Goal: Information Seeking & Learning: Learn about a topic

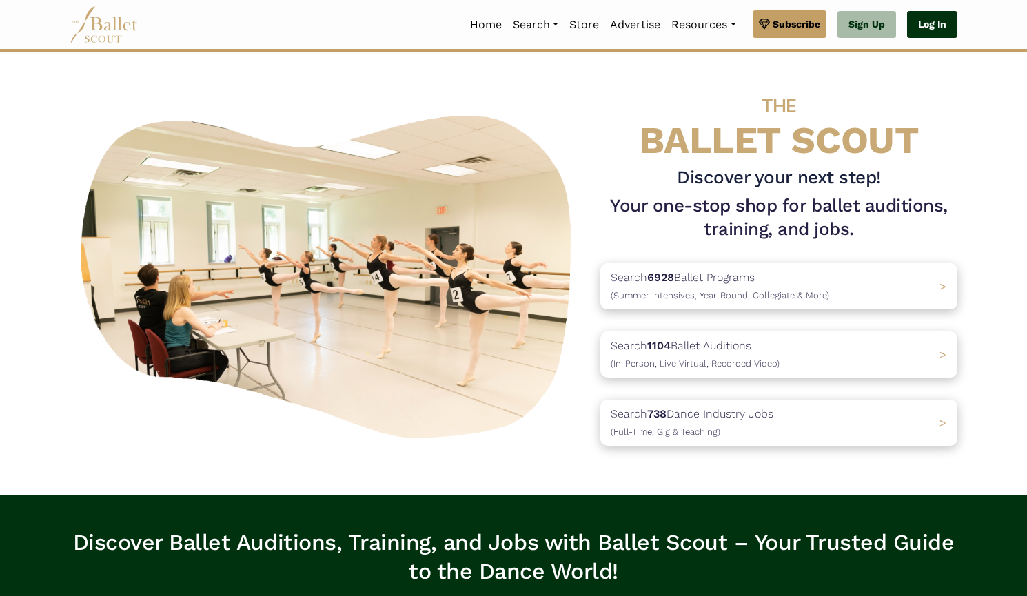
click at [931, 30] on link "Log In" at bounding box center [932, 25] width 50 height 28
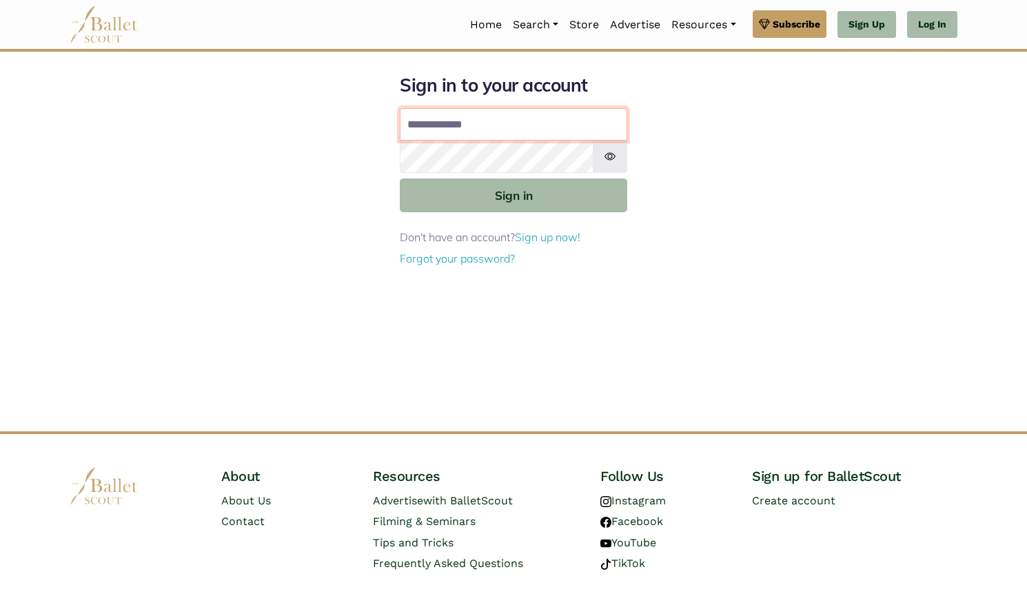
type input "**********"
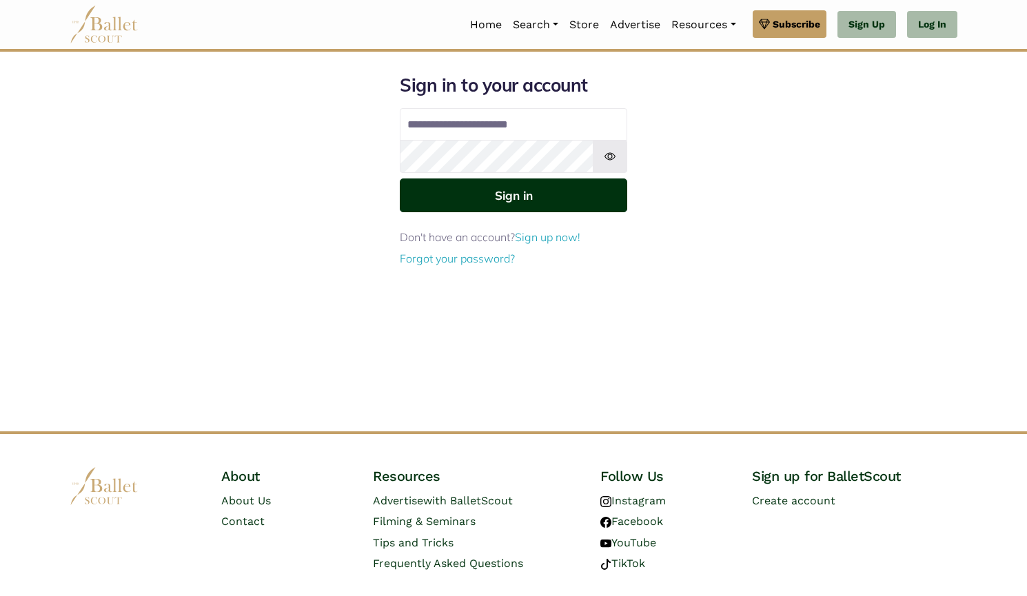
click at [552, 189] on button "Sign in" at bounding box center [514, 196] width 228 height 34
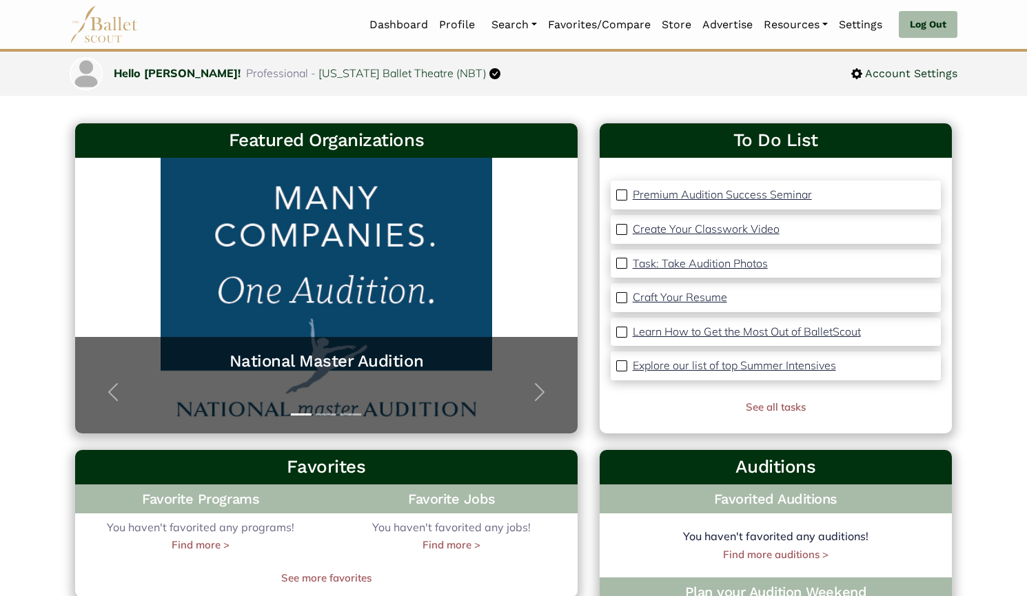
scroll to position [59, 0]
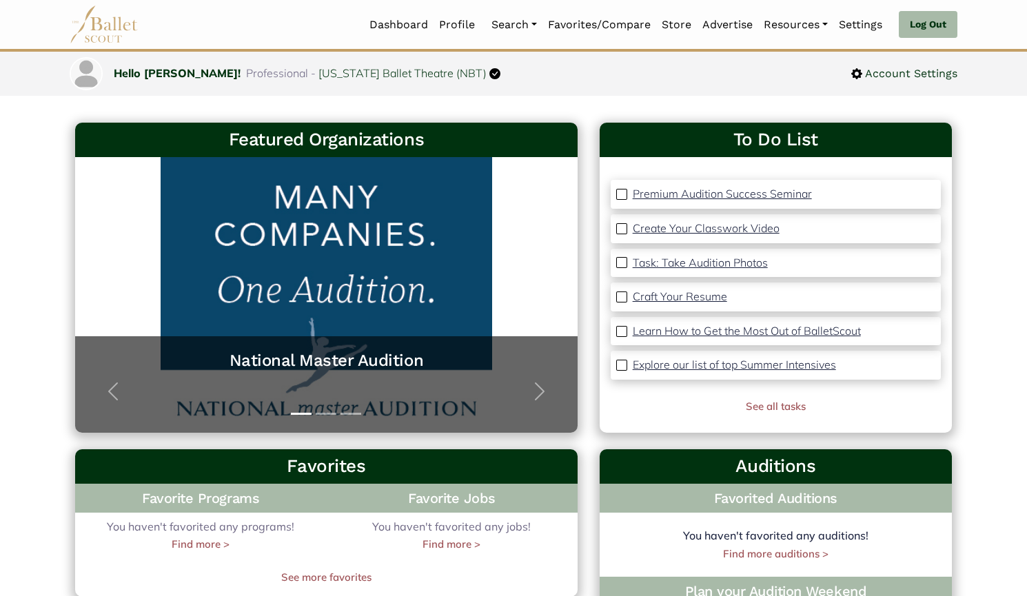
click at [800, 103] on link "Tips and Tricks Blog" at bounding box center [840, 113] width 163 height 21
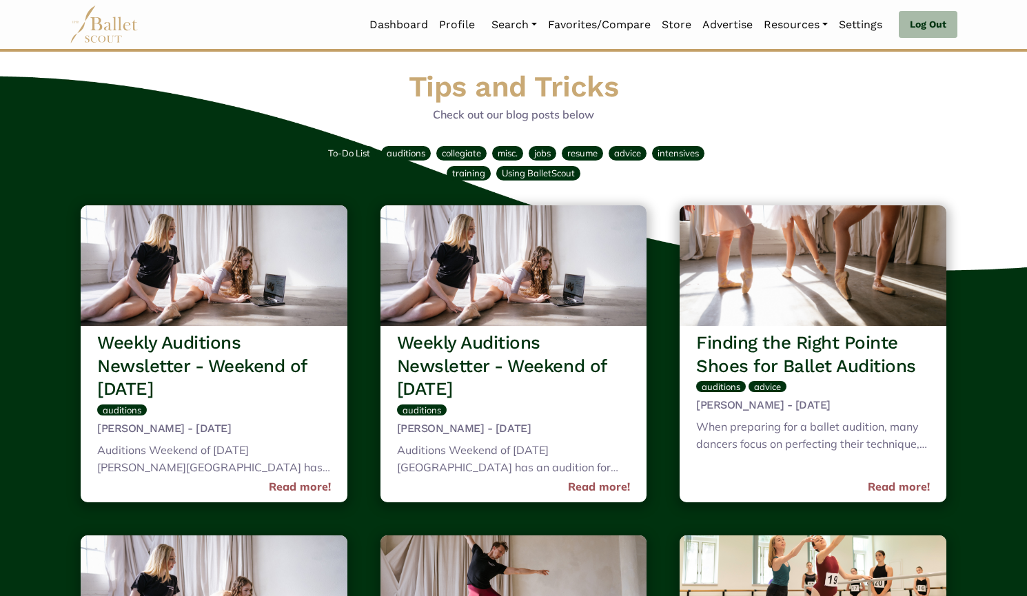
click at [547, 174] on span "Using BalletScout" at bounding box center [538, 173] width 73 height 11
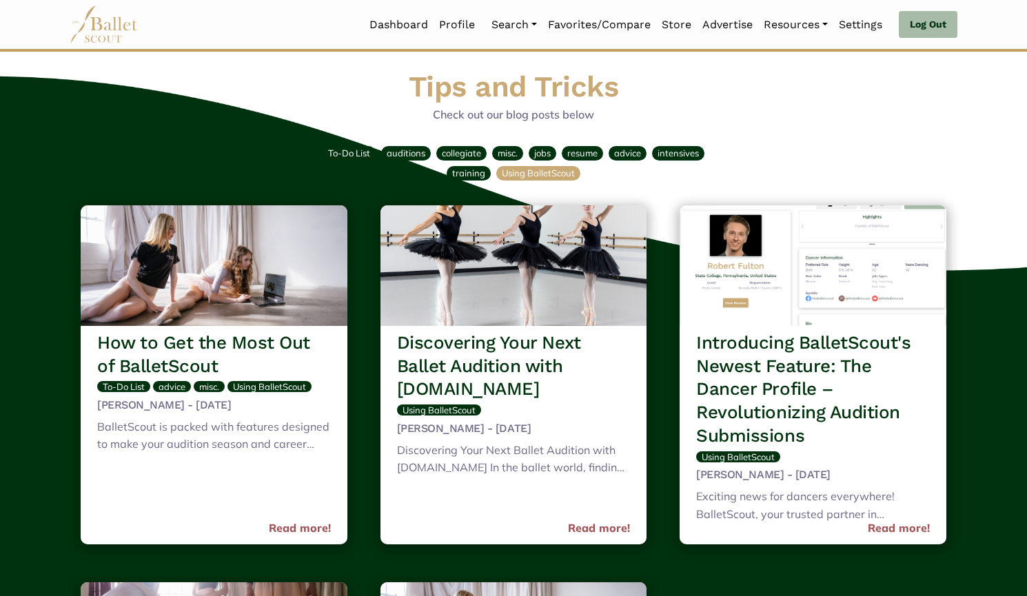
click at [354, 157] on span "To-Do List" at bounding box center [349, 153] width 42 height 11
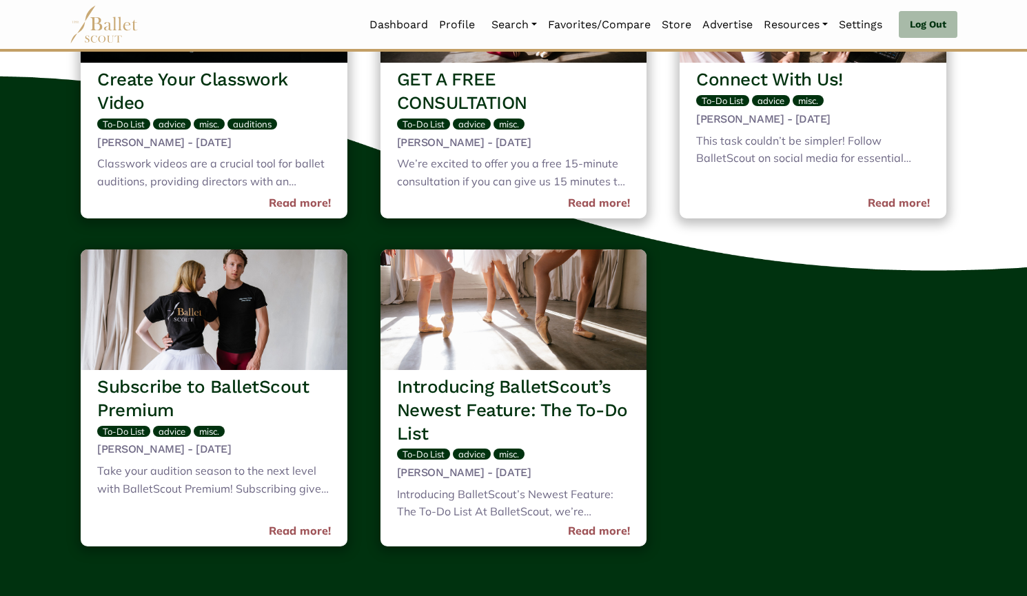
scroll to position [572, 0]
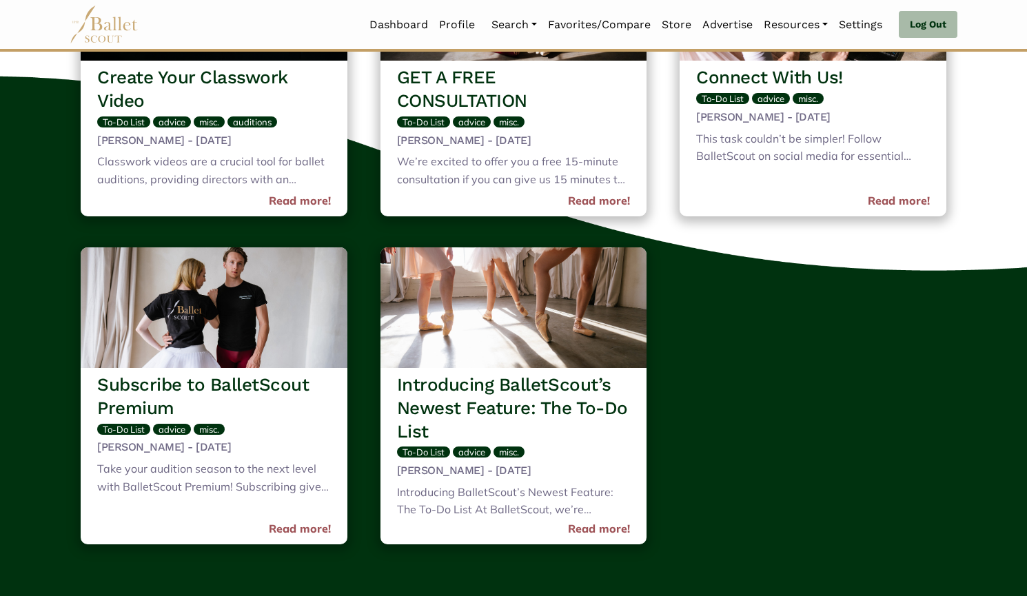
click at [498, 394] on h3 "Introducing BalletScout’s Newest Feature: The To-Do List" at bounding box center [514, 409] width 234 height 70
click at [497, 347] on img at bounding box center [514, 308] width 267 height 121
click at [599, 535] on link "Read more!" at bounding box center [599, 530] width 62 height 18
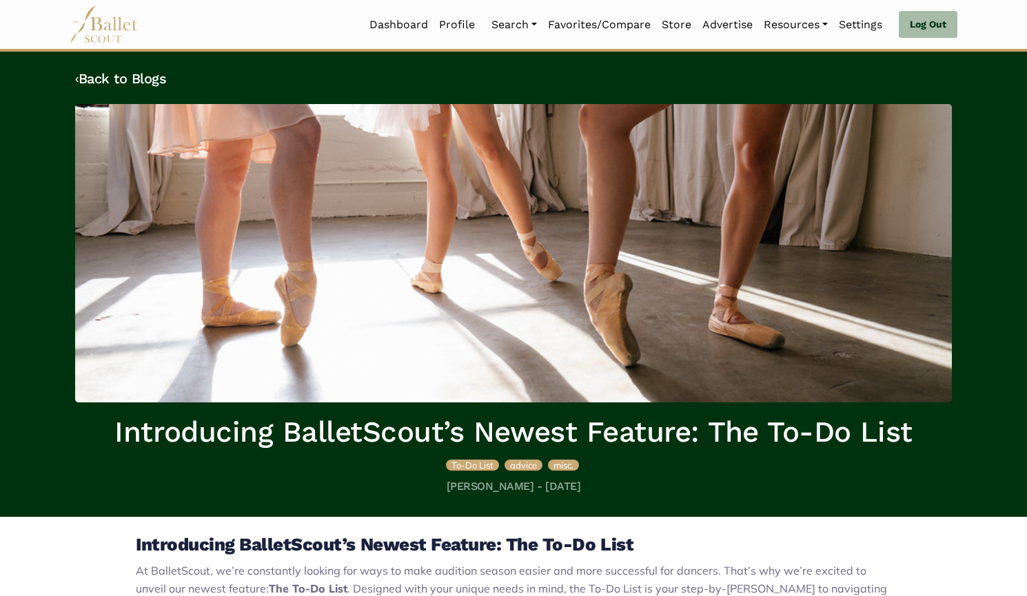
scroll to position [431, 0]
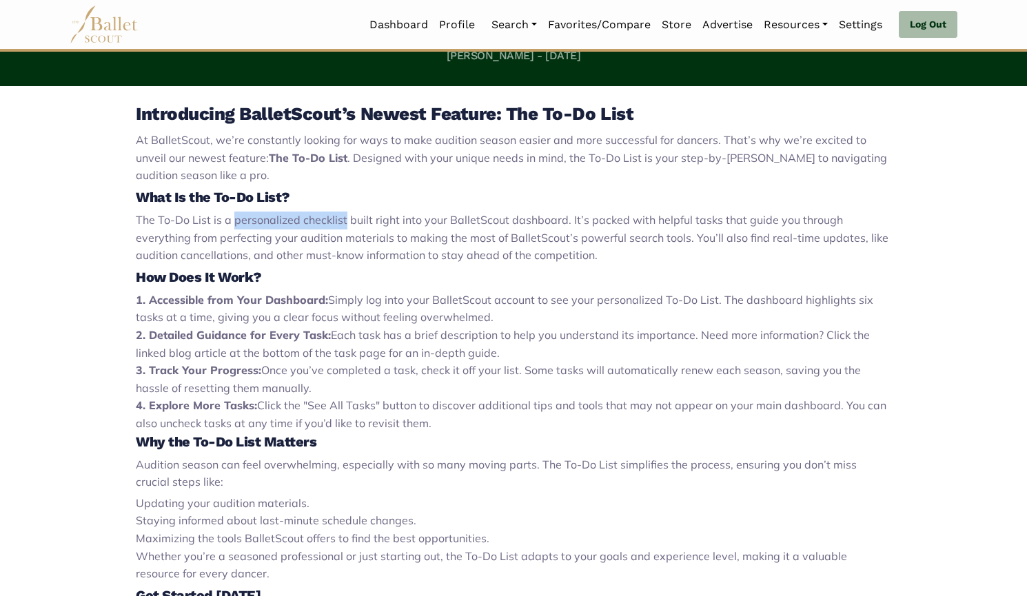
drag, startPoint x: 235, startPoint y: 225, endPoint x: 345, endPoint y: 225, distance: 109.6
click at [345, 225] on span "The To-Do List is a personalized checklist built right into your BalletScout da…" at bounding box center [512, 237] width 753 height 49
copy span "personalized checklist"
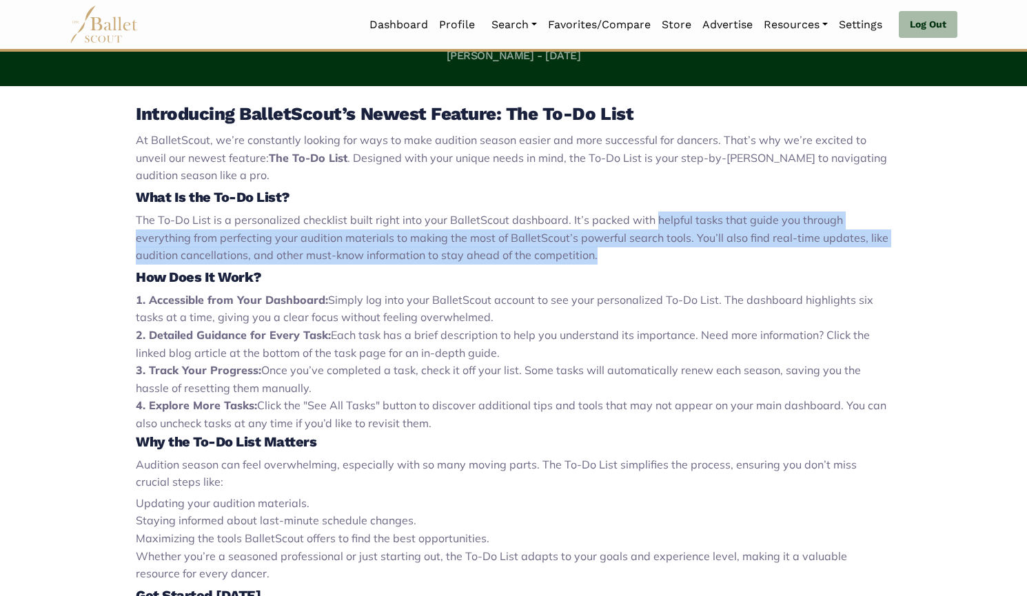
drag, startPoint x: 650, startPoint y: 219, endPoint x: 631, endPoint y: 252, distance: 38.3
click at [631, 252] on p "The To-Do List is a personalized checklist built right into your BalletScout da…" at bounding box center [514, 238] width 756 height 53
copy span "helpful tasks that guide you through everything from perfecting your audition m…"
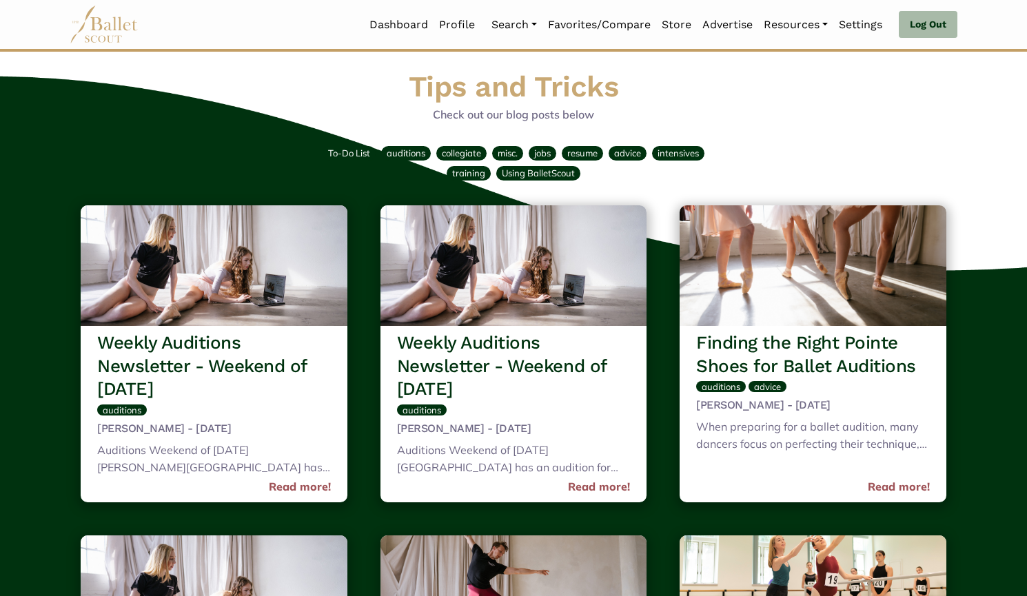
click at [349, 155] on span "To-Do List" at bounding box center [349, 153] width 42 height 11
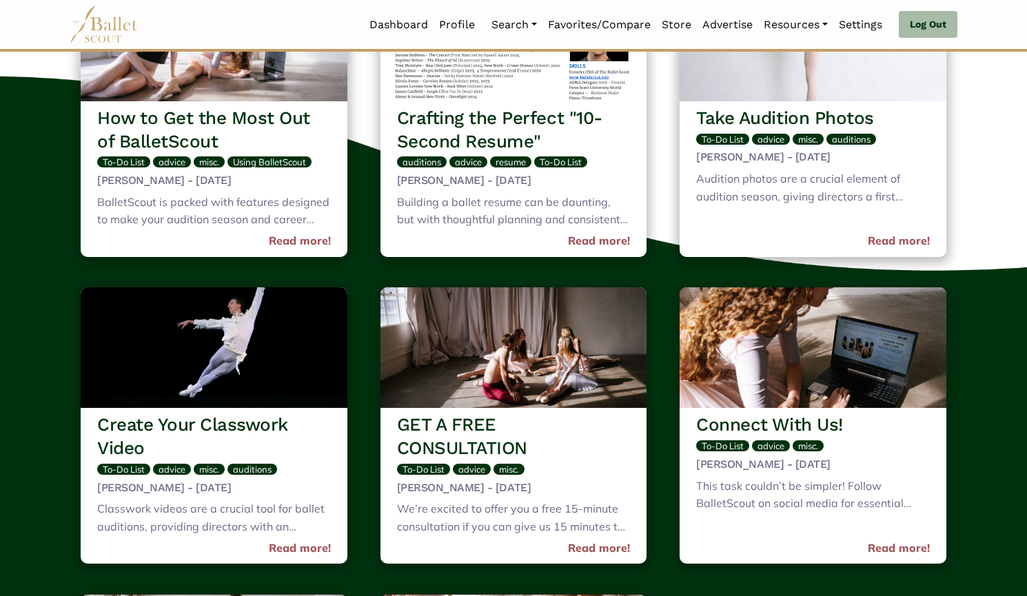
scroll to position [219, 0]
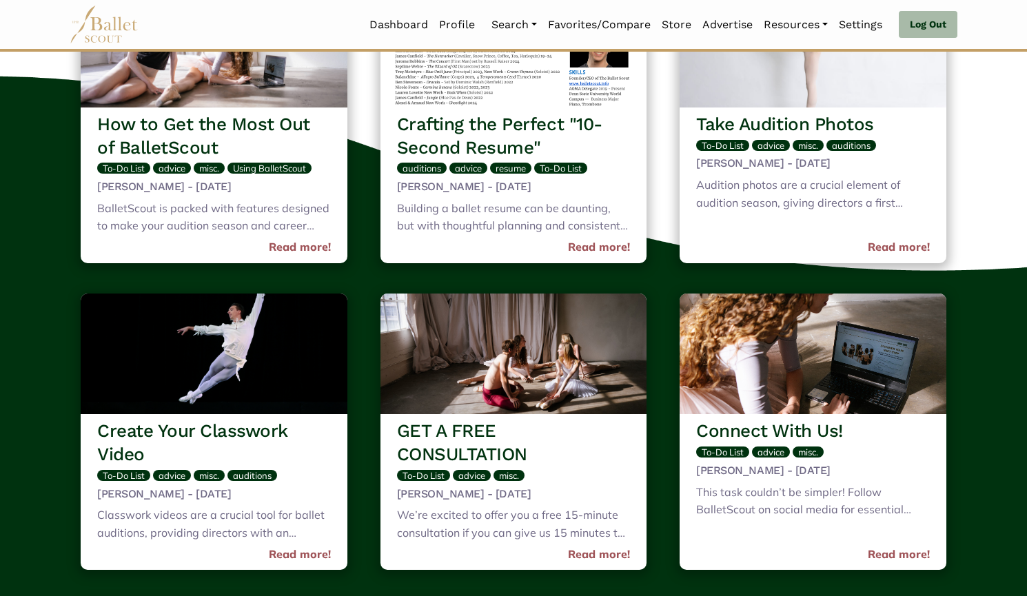
click at [292, 255] on link "Read more!" at bounding box center [300, 248] width 62 height 18
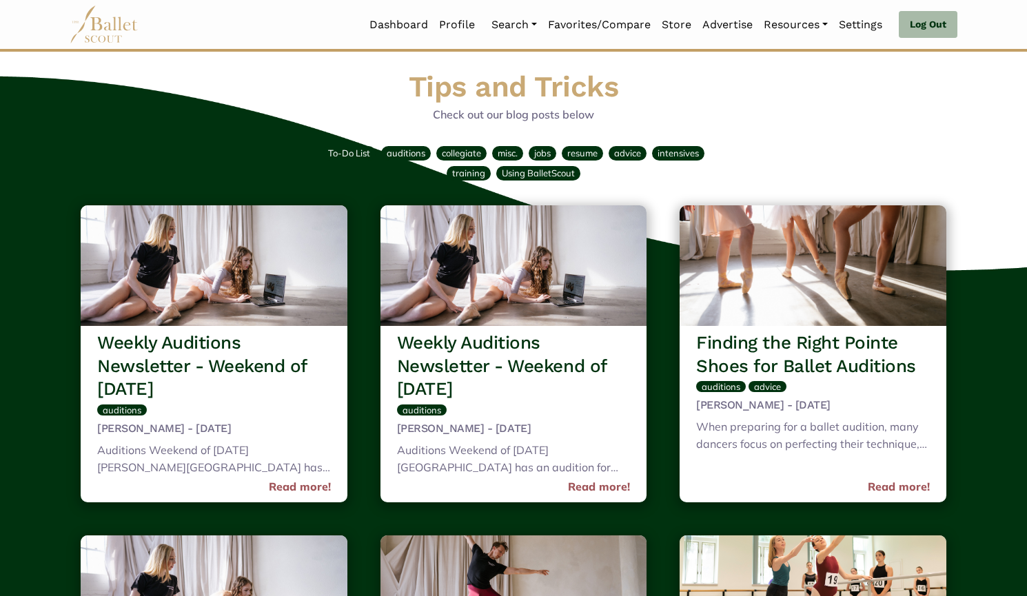
click at [559, 176] on span "Using BalletScout" at bounding box center [538, 173] width 73 height 11
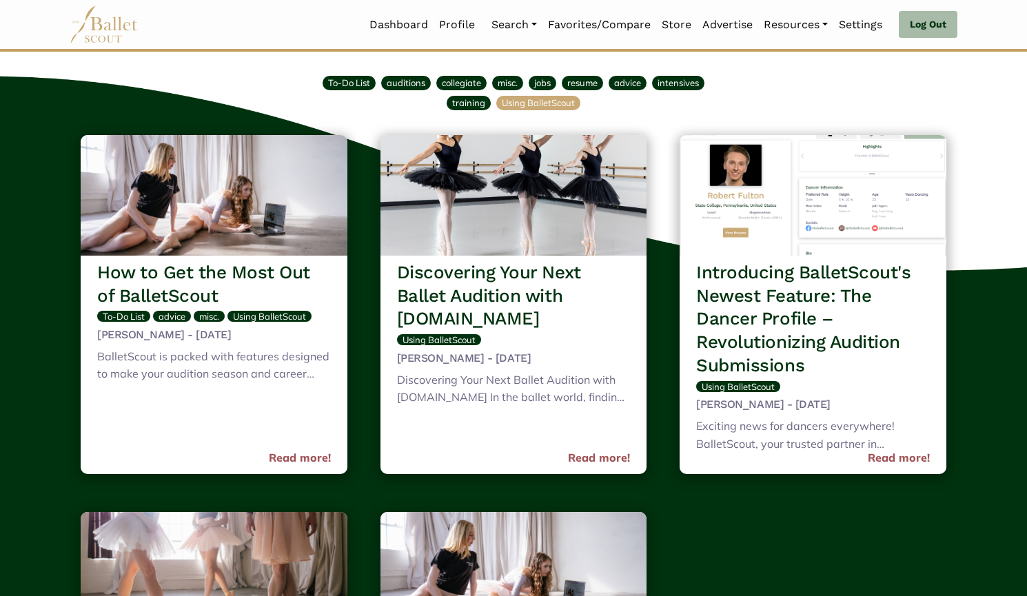
scroll to position [71, 0]
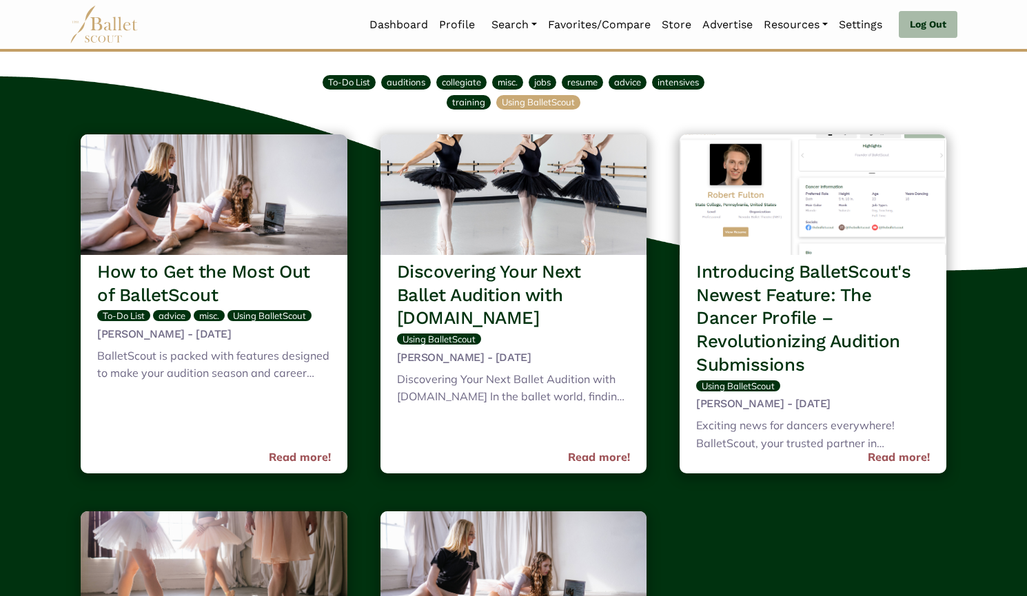
click at [781, 244] on img at bounding box center [813, 194] width 267 height 121
click at [747, 334] on h3 "Introducing BalletScout's Newest Feature: The Dancer Profile – Revolutionizing …" at bounding box center [813, 319] width 234 height 117
click at [745, 317] on h3 "Introducing BalletScout's Newest Feature: The Dancer Profile – Revolutionizing …" at bounding box center [813, 319] width 234 height 117
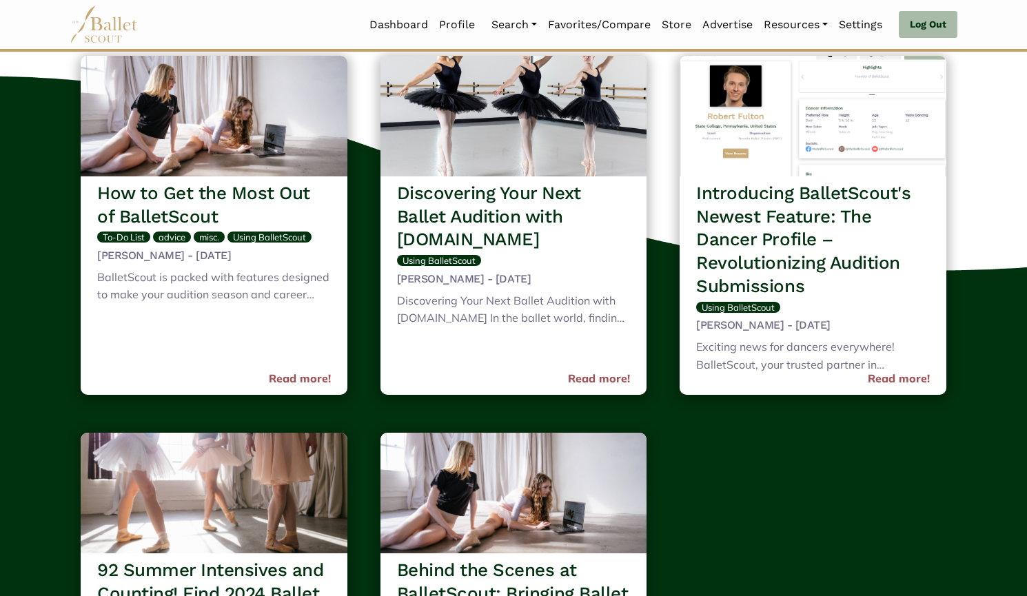
scroll to position [150, 0]
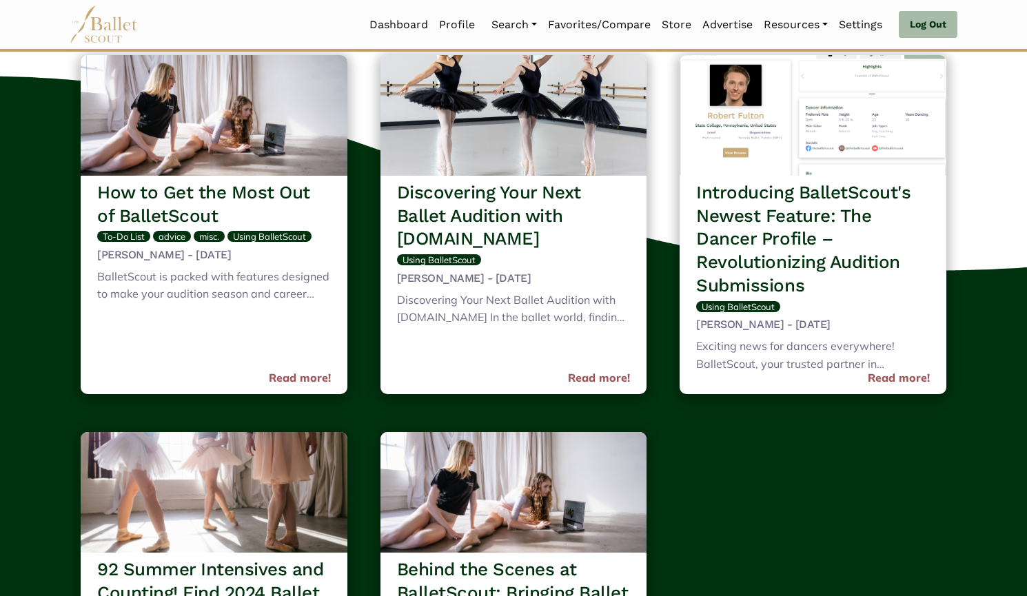
click at [912, 384] on link "Read more!" at bounding box center [899, 379] width 62 height 18
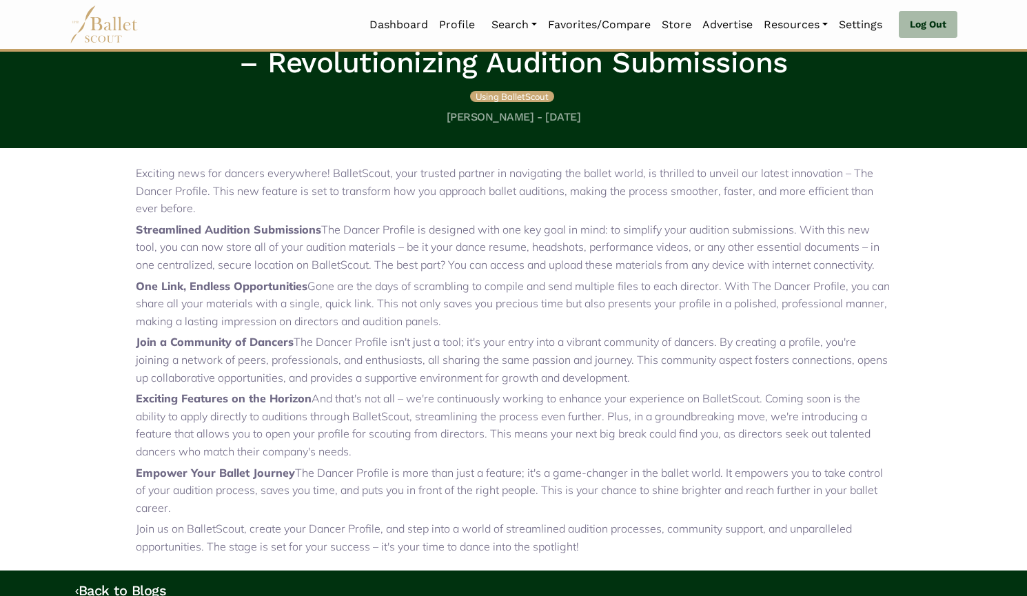
scroll to position [408, 0]
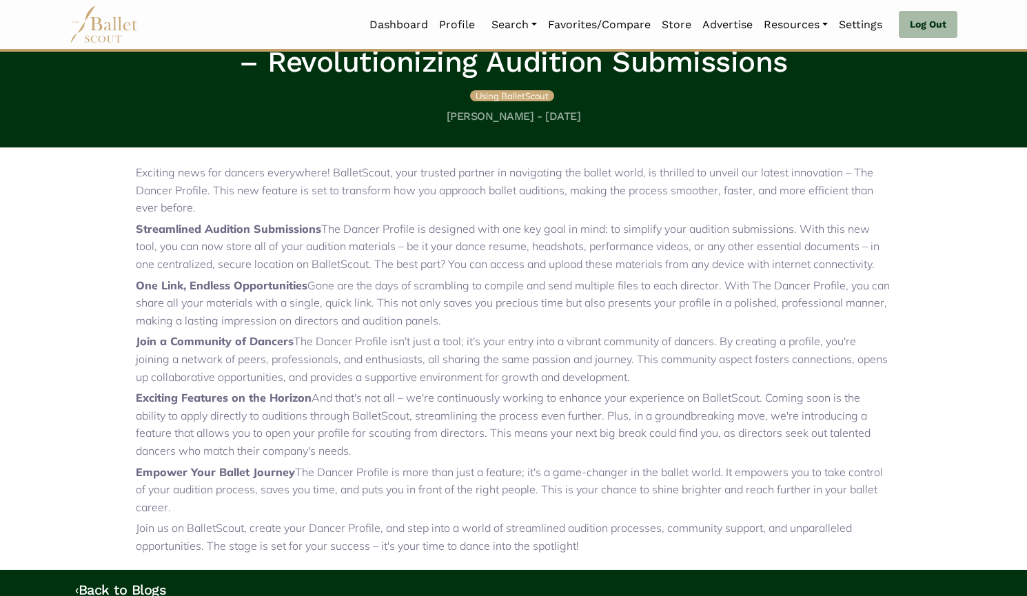
drag, startPoint x: 158, startPoint y: 249, endPoint x: 936, endPoint y: 265, distance: 778.0
click at [936, 265] on div "Exciting news for dancers everywhere! BalletScout, your trusted partner in navi…" at bounding box center [514, 356] width 910 height 416
click at [169, 250] on p "Streamlined Audition Submissions The Dancer Profile is designed with one key go…" at bounding box center [514, 247] width 756 height 53
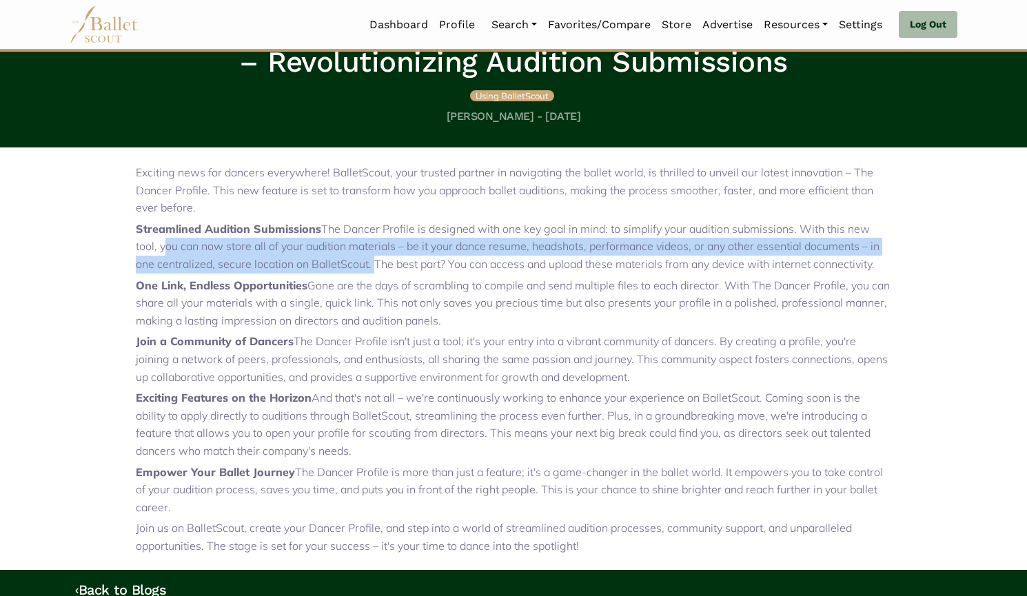
drag, startPoint x: 159, startPoint y: 247, endPoint x: 370, endPoint y: 273, distance: 212.6
click at [370, 273] on p "Streamlined Audition Submissions The Dancer Profile is designed with one key go…" at bounding box center [514, 247] width 756 height 53
copy p "you can now store all of your audition materials – be it your dance resume, hea…"
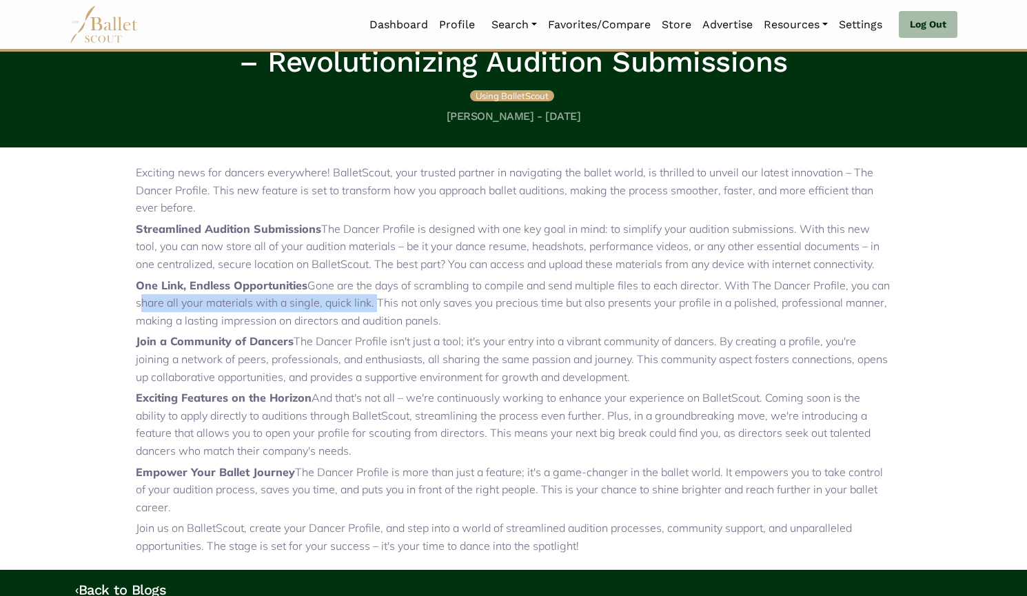
drag, startPoint x: 132, startPoint y: 303, endPoint x: 373, endPoint y: 306, distance: 240.7
click at [373, 306] on div "Exciting news for dancers everywhere! BalletScout, your trusted partner in navi…" at bounding box center [514, 356] width 910 height 416
copy p "share all your materials with a single, quick link."
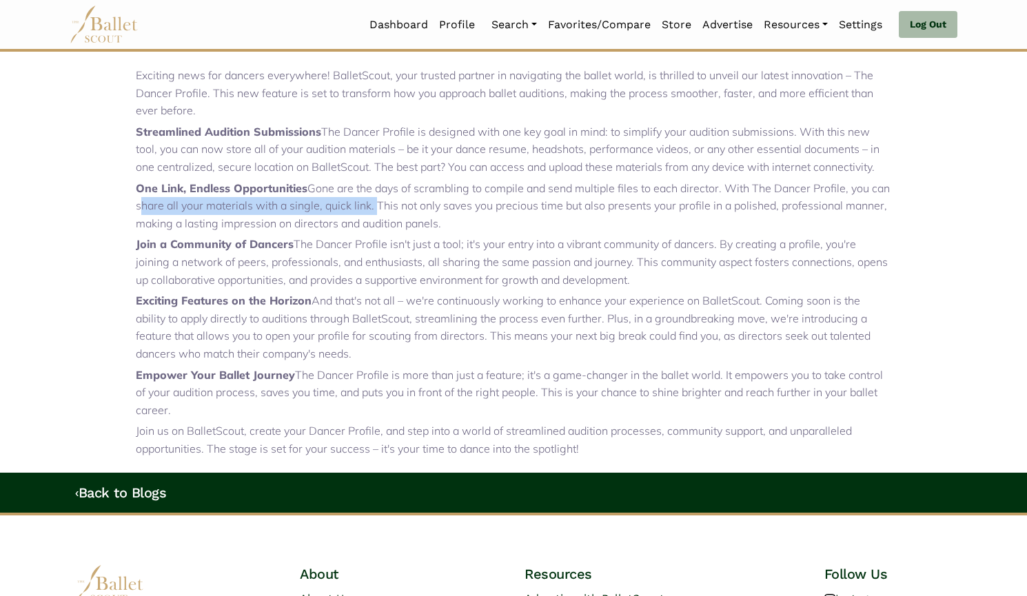
scroll to position [506, 0]
